Goal: Task Accomplishment & Management: Complete application form

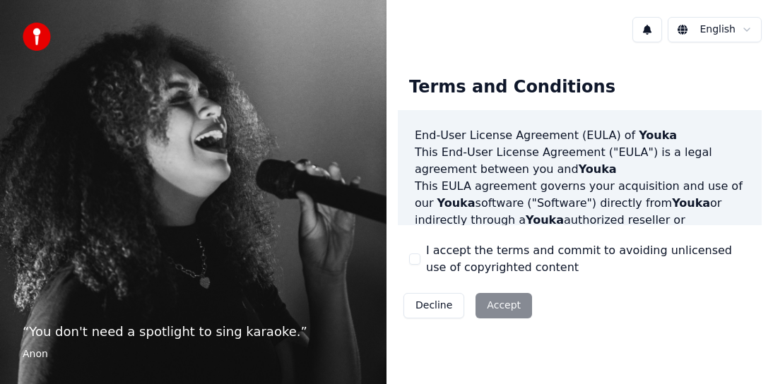
click at [497, 302] on div "Decline Accept" at bounding box center [468, 306] width 140 height 37
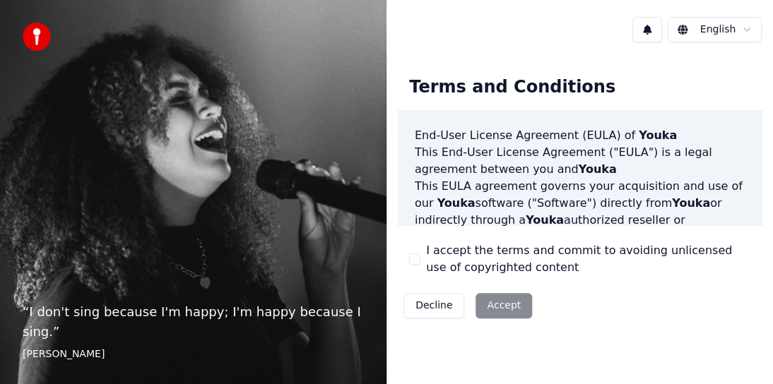
scroll to position [71, 0]
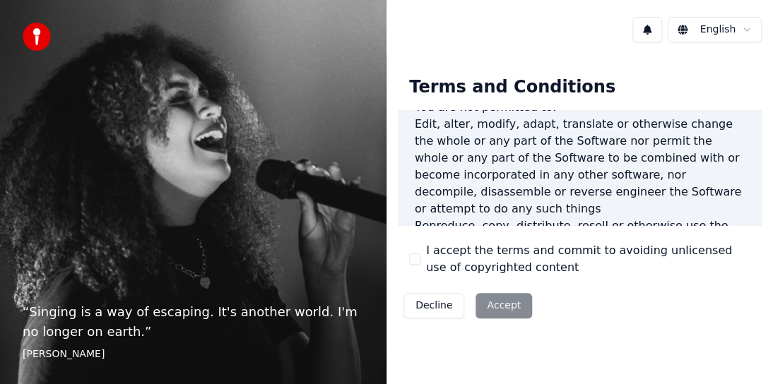
scroll to position [1190, 0]
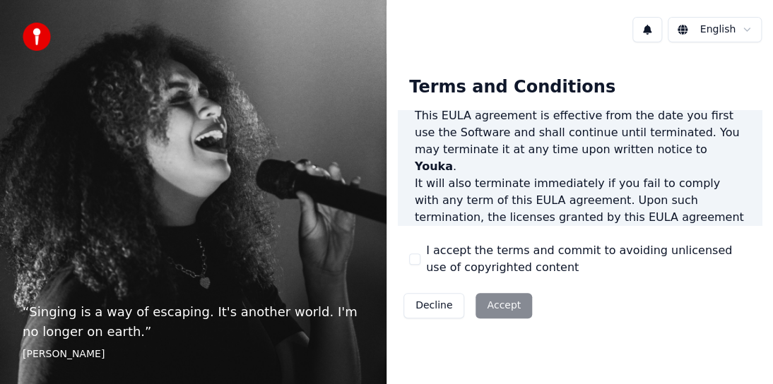
click at [521, 304] on div "Decline Accept" at bounding box center [468, 306] width 140 height 37
click at [509, 305] on div "Decline Accept" at bounding box center [468, 306] width 140 height 37
click at [40, 38] on img at bounding box center [37, 37] width 28 height 28
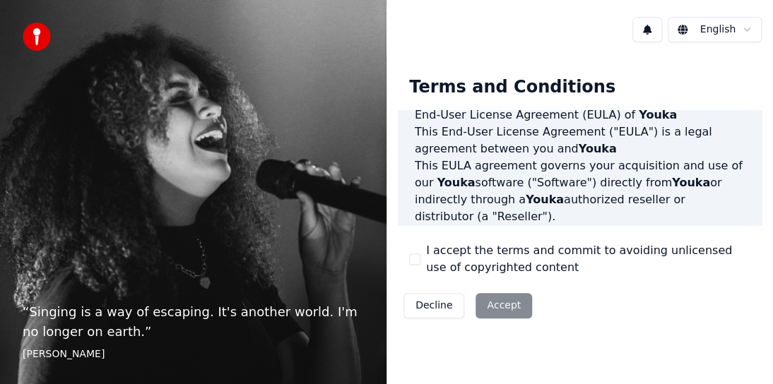
scroll to position [0, 0]
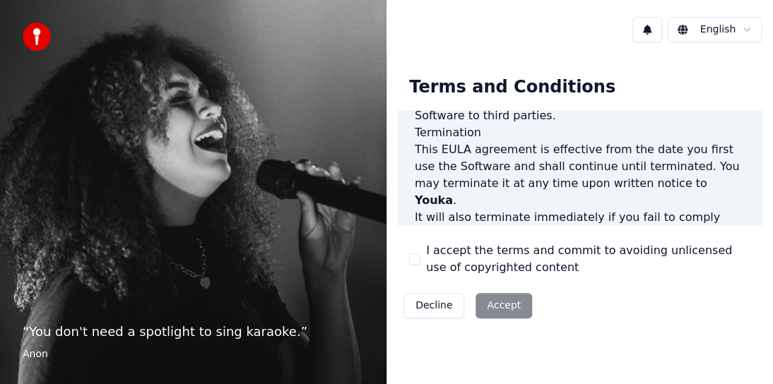
scroll to position [1190, 0]
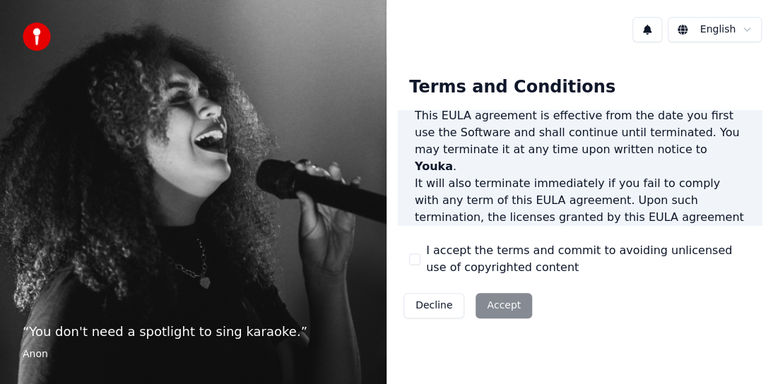
click at [491, 308] on div "Decline Accept" at bounding box center [468, 306] width 140 height 37
click at [232, 296] on div "“ You don't need a spotlight to sing karaoke. ” Anon" at bounding box center [193, 192] width 386 height 384
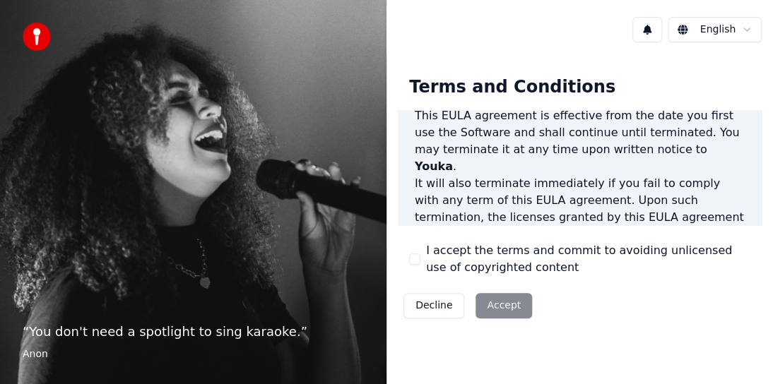
click at [726, 31] on html "“ You don't need a spotlight to sing karaoke. ” Anon English Terms and Conditio…" at bounding box center [386, 192] width 773 height 384
click at [743, 32] on html "“ You don't need a spotlight to sing karaoke. ” Anon English Terms and Conditio…" at bounding box center [386, 192] width 773 height 384
click at [512, 303] on div "Decline Accept" at bounding box center [468, 306] width 140 height 37
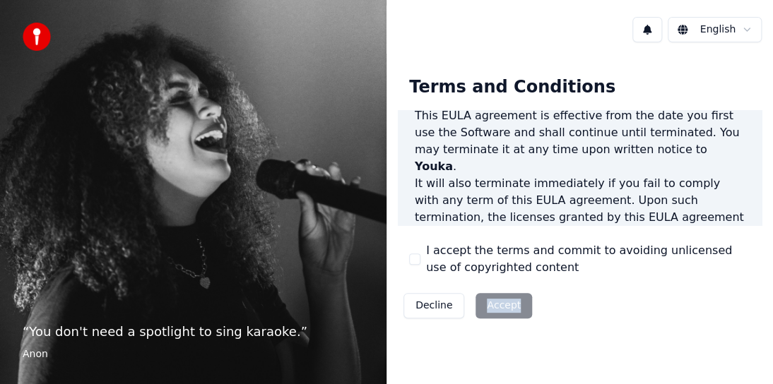
click at [512, 303] on div "Decline Accept" at bounding box center [468, 306] width 140 height 37
click at [500, 302] on div "Decline Accept" at bounding box center [468, 306] width 140 height 37
click at [560, 256] on label "I accept the terms and commit to avoiding unlicensed use of copyrighted content" at bounding box center [588, 259] width 324 height 34
click at [420, 256] on button "I accept the terms and commit to avoiding unlicensed use of copyrighted content" at bounding box center [414, 259] width 11 height 11
